Goal: Find specific page/section: Find specific page/section

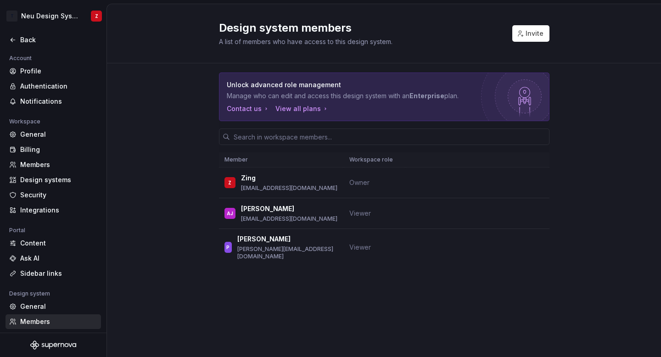
scroll to position [47, 0]
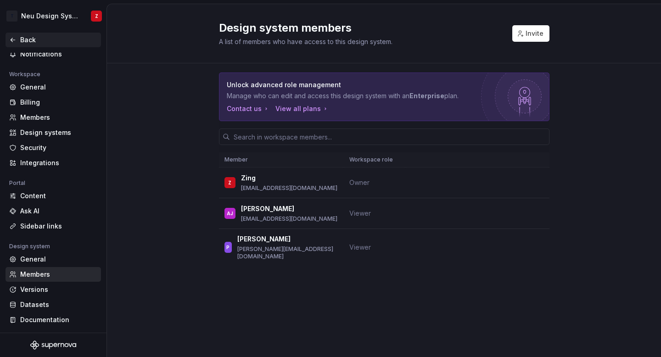
click at [58, 37] on div "Back" at bounding box center [58, 39] width 77 height 9
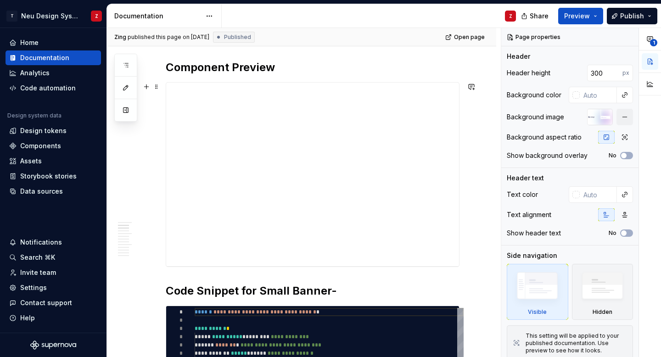
scroll to position [216, 0]
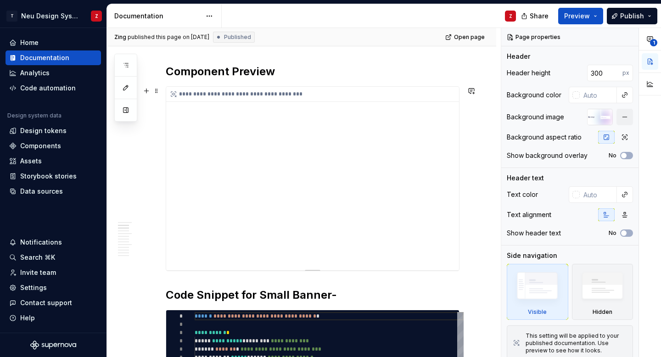
click at [306, 173] on div "**********" at bounding box center [312, 179] width 293 height 184
type textarea "*"
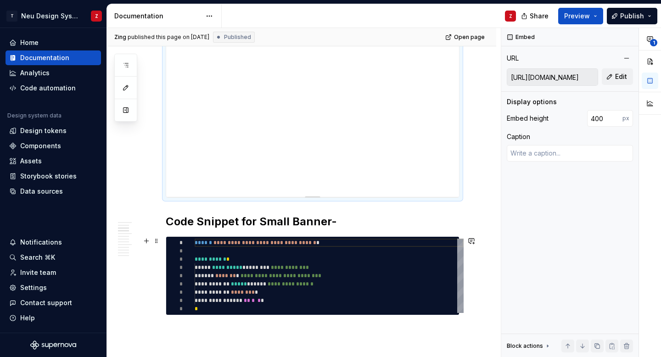
scroll to position [382, 0]
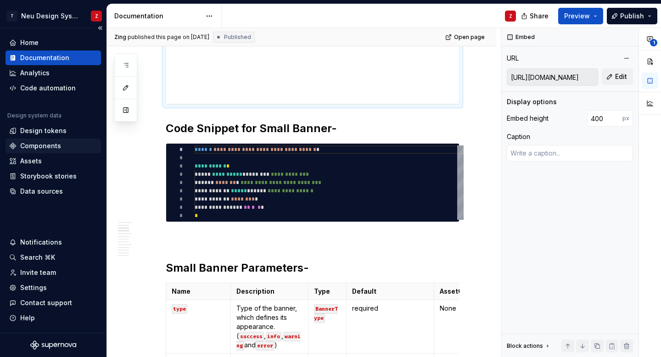
click at [51, 146] on div "Components" at bounding box center [40, 145] width 41 height 9
